Goal: Communication & Community: Answer question/provide support

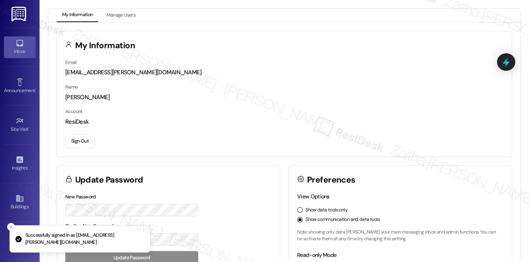
click at [27, 49] on div "Inbox" at bounding box center [20, 52] width 40 height 8
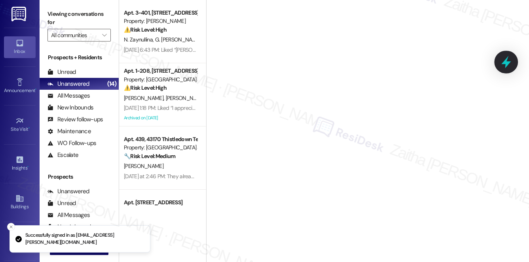
click at [508, 63] on icon at bounding box center [507, 62] width 10 height 12
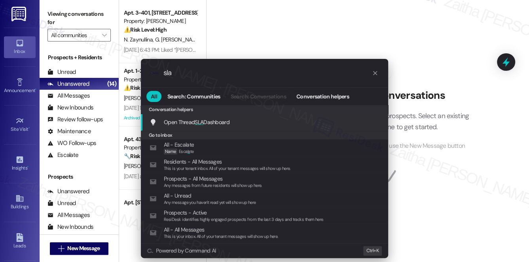
type input "sla"
click at [213, 124] on span "Open Thread SLA Dashboard" at bounding box center [197, 122] width 66 height 7
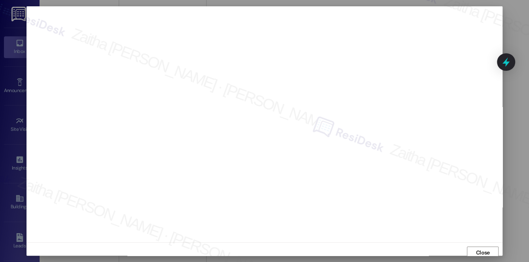
scroll to position [3, 0]
click at [477, 250] on span "Close" at bounding box center [483, 250] width 14 height 8
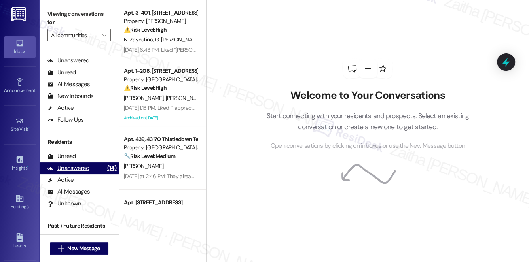
scroll to position [142, 0]
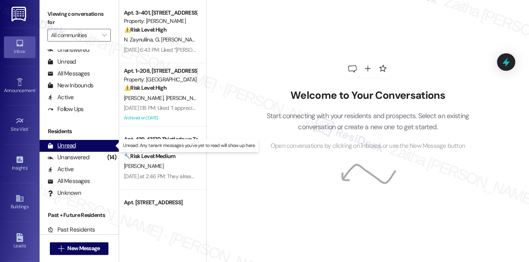
click at [76, 145] on div "Unread (0)" at bounding box center [79, 146] width 79 height 12
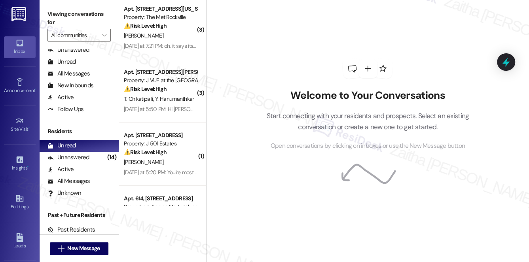
scroll to position [72, 0]
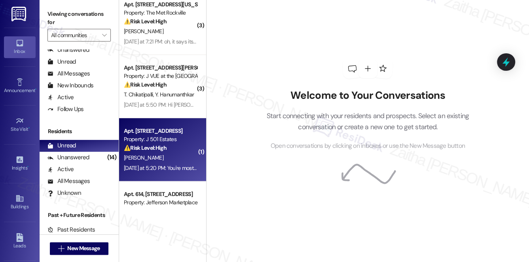
click at [175, 151] on div "⚠️ Risk Level: High The resident expresses concern about a potential rent incre…" at bounding box center [160, 148] width 73 height 8
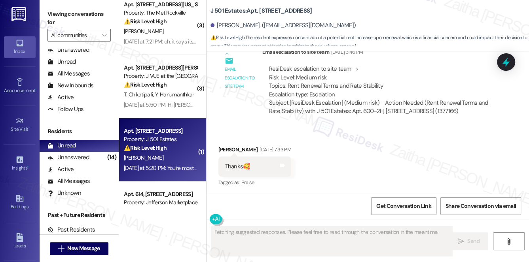
scroll to position [1436, 0]
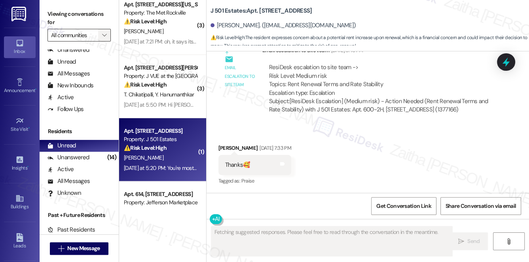
click at [98, 34] on button "" at bounding box center [104, 35] width 13 height 13
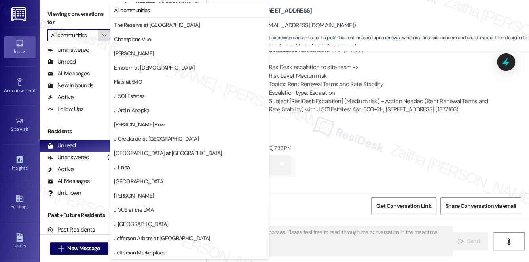
click at [98, 34] on button "" at bounding box center [104, 35] width 13 height 13
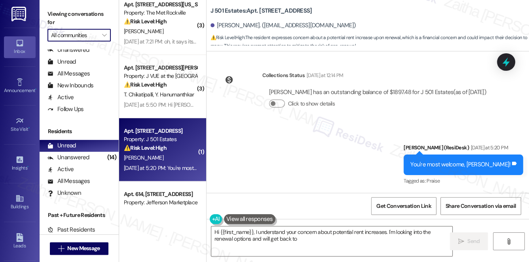
scroll to position [1584, 0]
type textarea "Hi {{first_name}}, I understand your concern about potential rent increases. I'…"
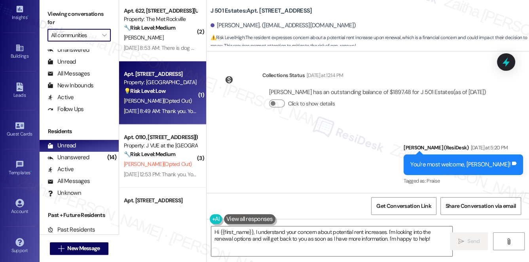
scroll to position [360, 0]
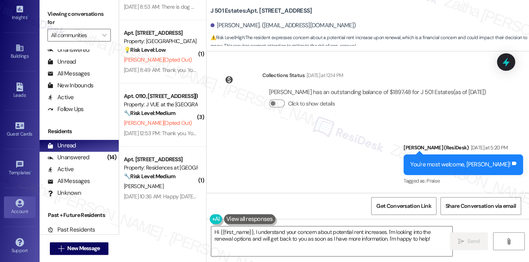
click at [22, 210] on div "Account" at bounding box center [20, 212] width 40 height 8
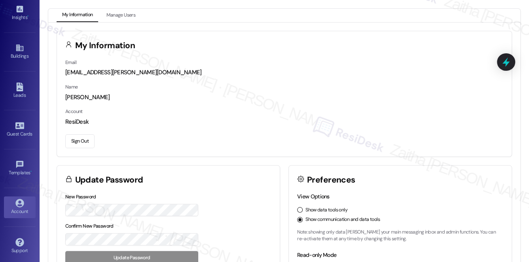
click at [77, 144] on button "Sign Out" at bounding box center [79, 142] width 29 height 14
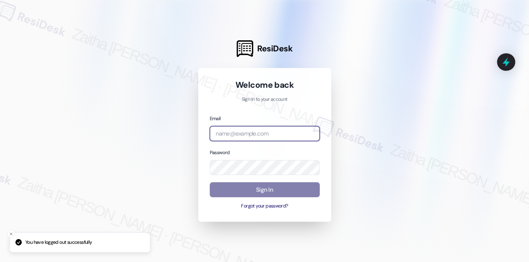
click at [247, 131] on input "email" at bounding box center [265, 133] width 110 height 15
type input "[EMAIL_ADDRESS][PERSON_NAME][DOMAIN_NAME]"
